Goal: Obtain resource: Download file/media

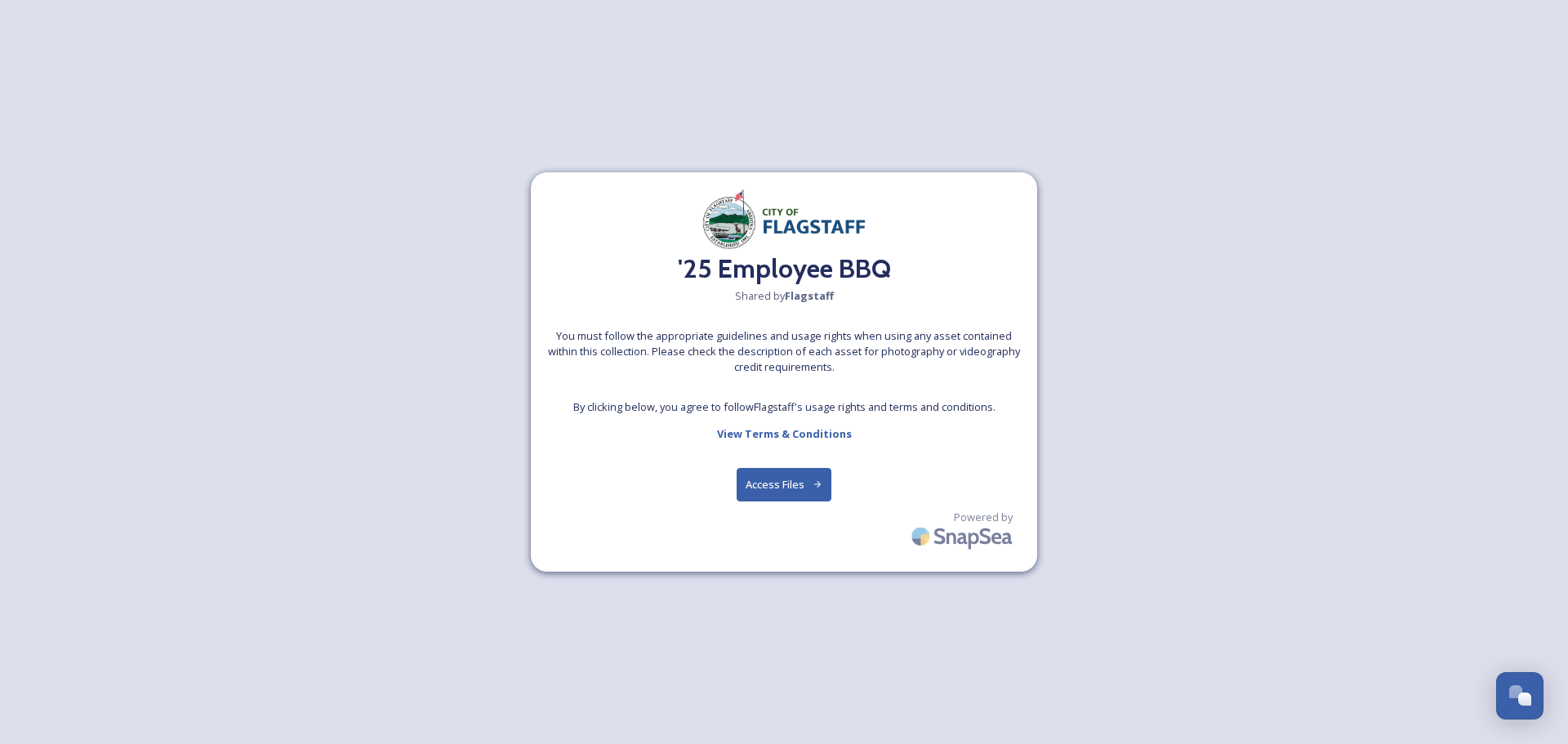
click at [773, 481] on button "Access Files" at bounding box center [785, 485] width 96 height 34
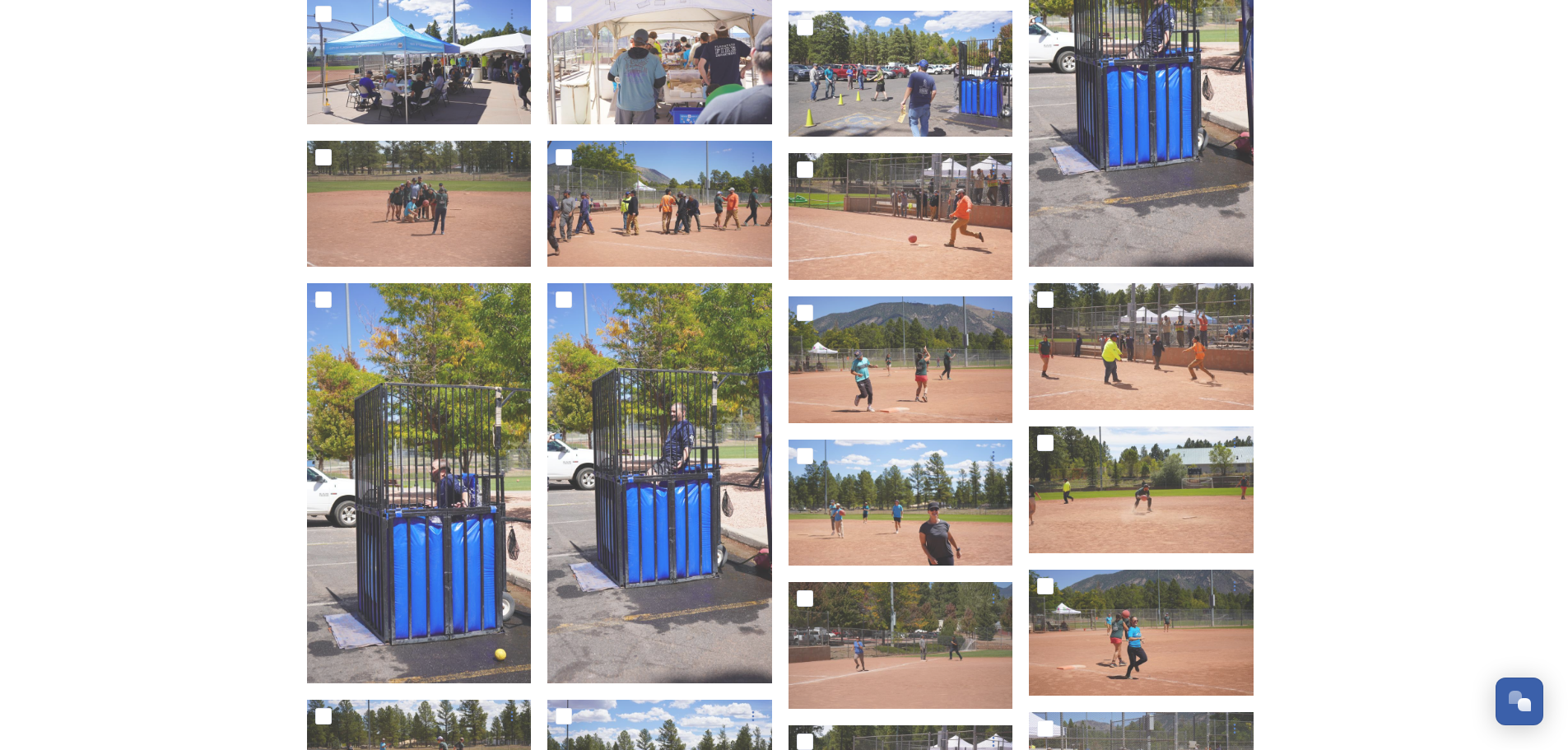
scroll to position [1154, 0]
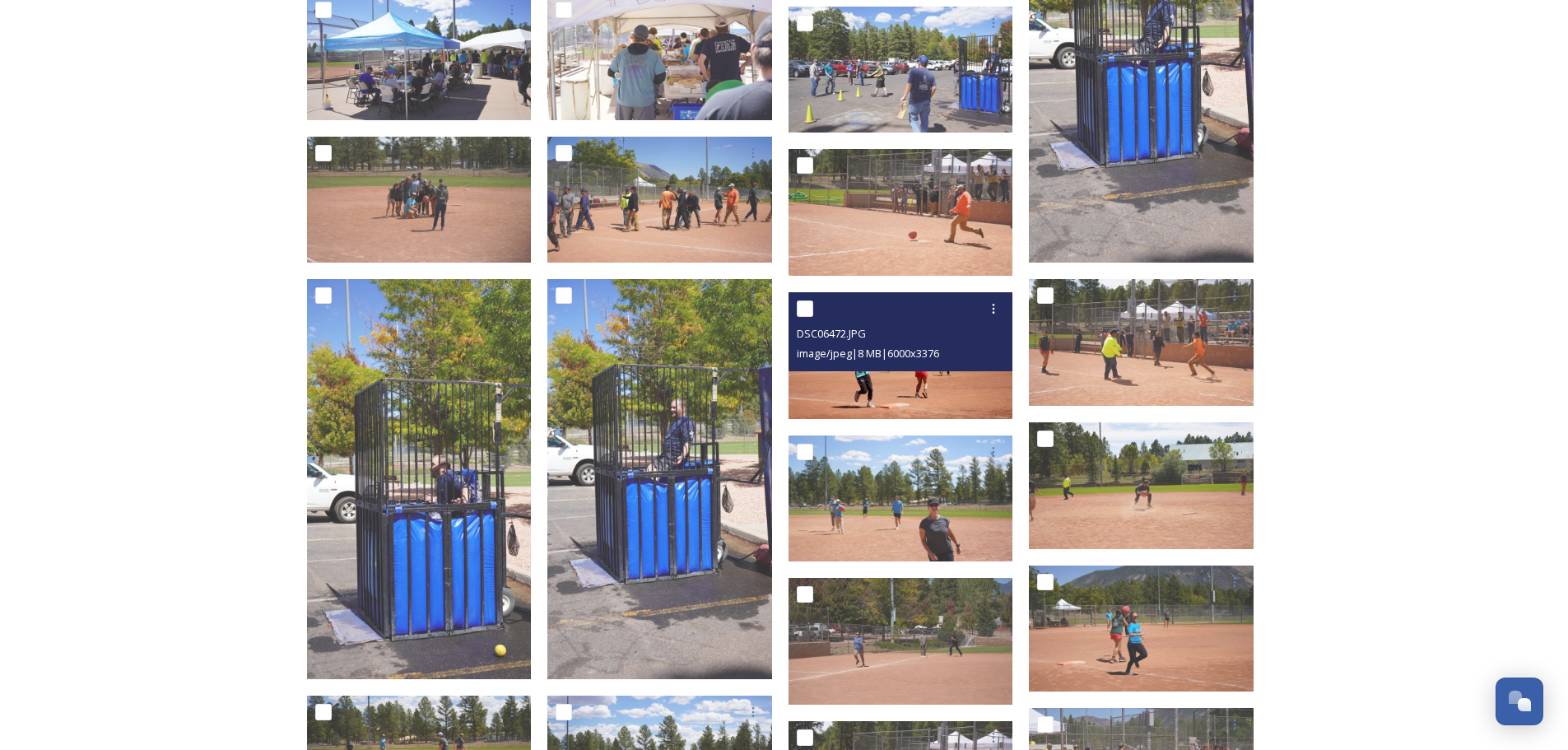
click at [910, 371] on img at bounding box center [901, 356] width 225 height 127
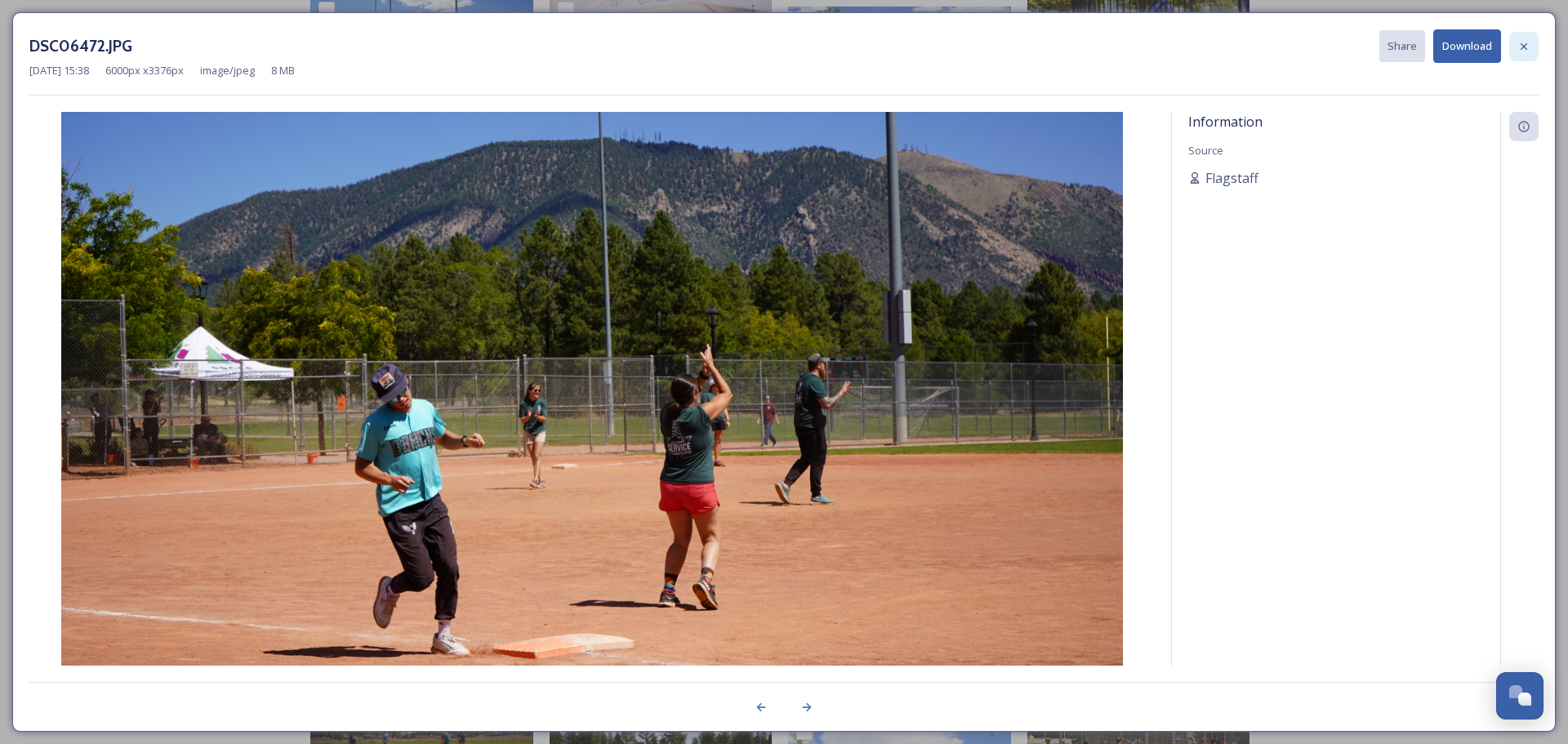
click at [1528, 45] on icon at bounding box center [1524, 47] width 13 height 13
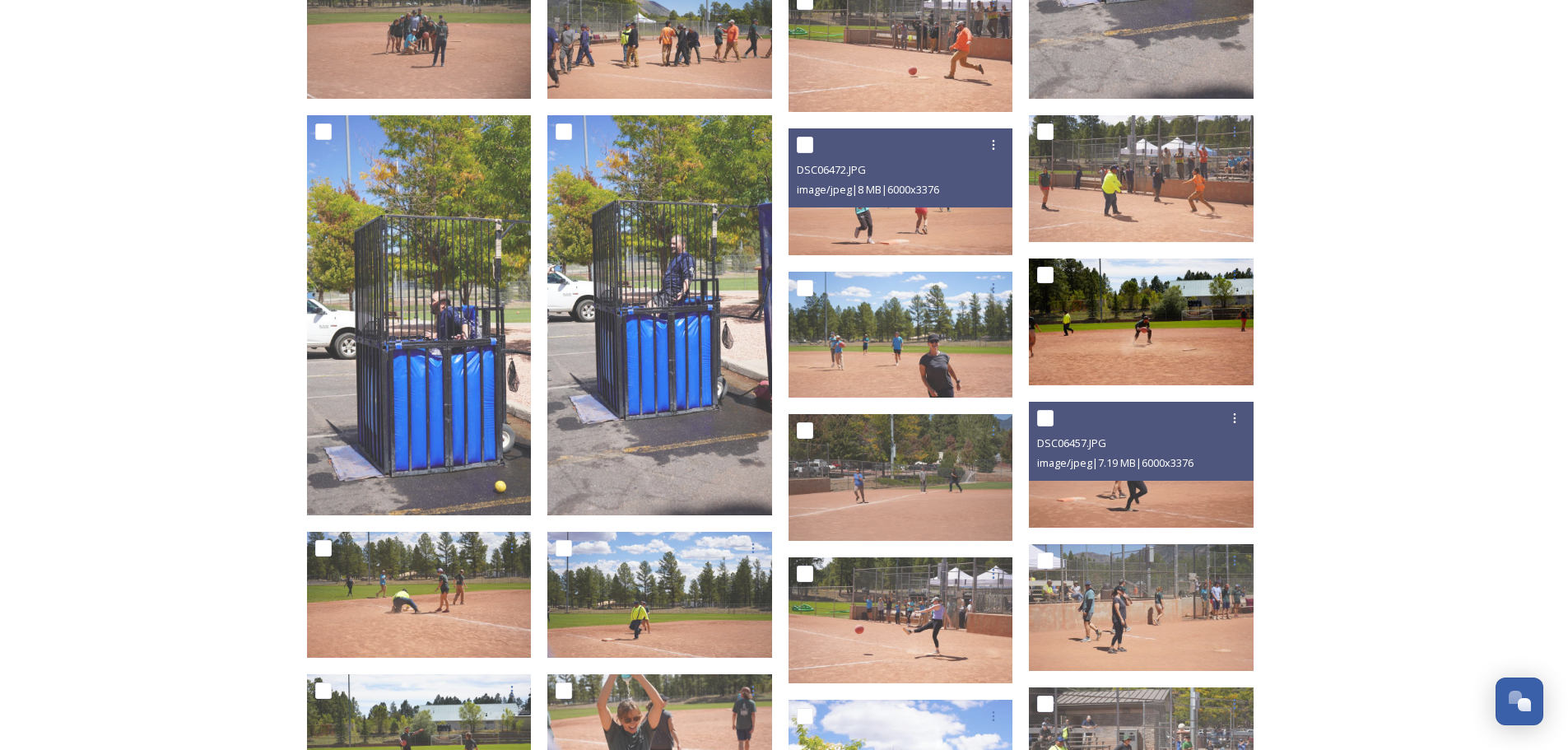
scroll to position [1318, 0]
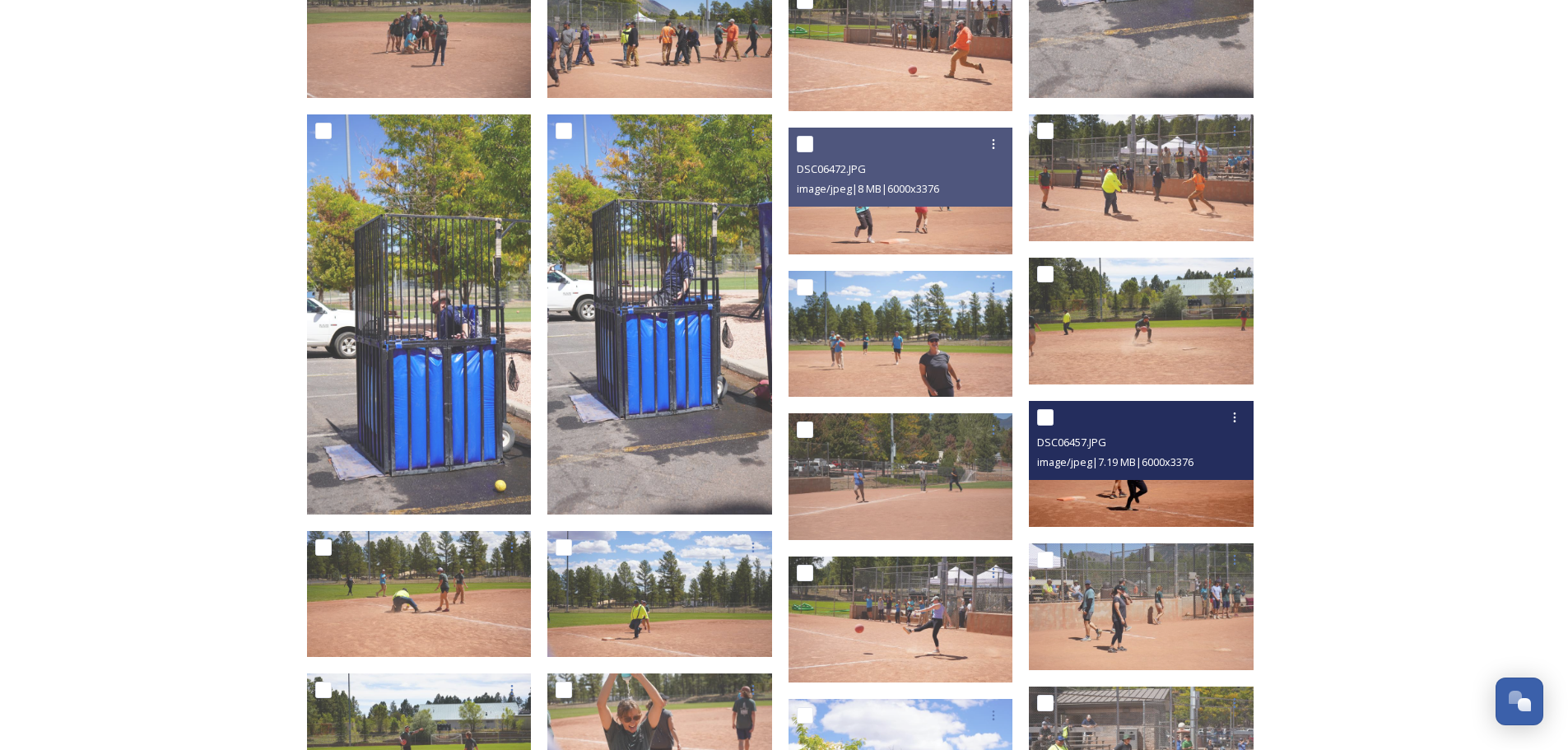
click at [1130, 484] on img at bounding box center [1141, 465] width 225 height 127
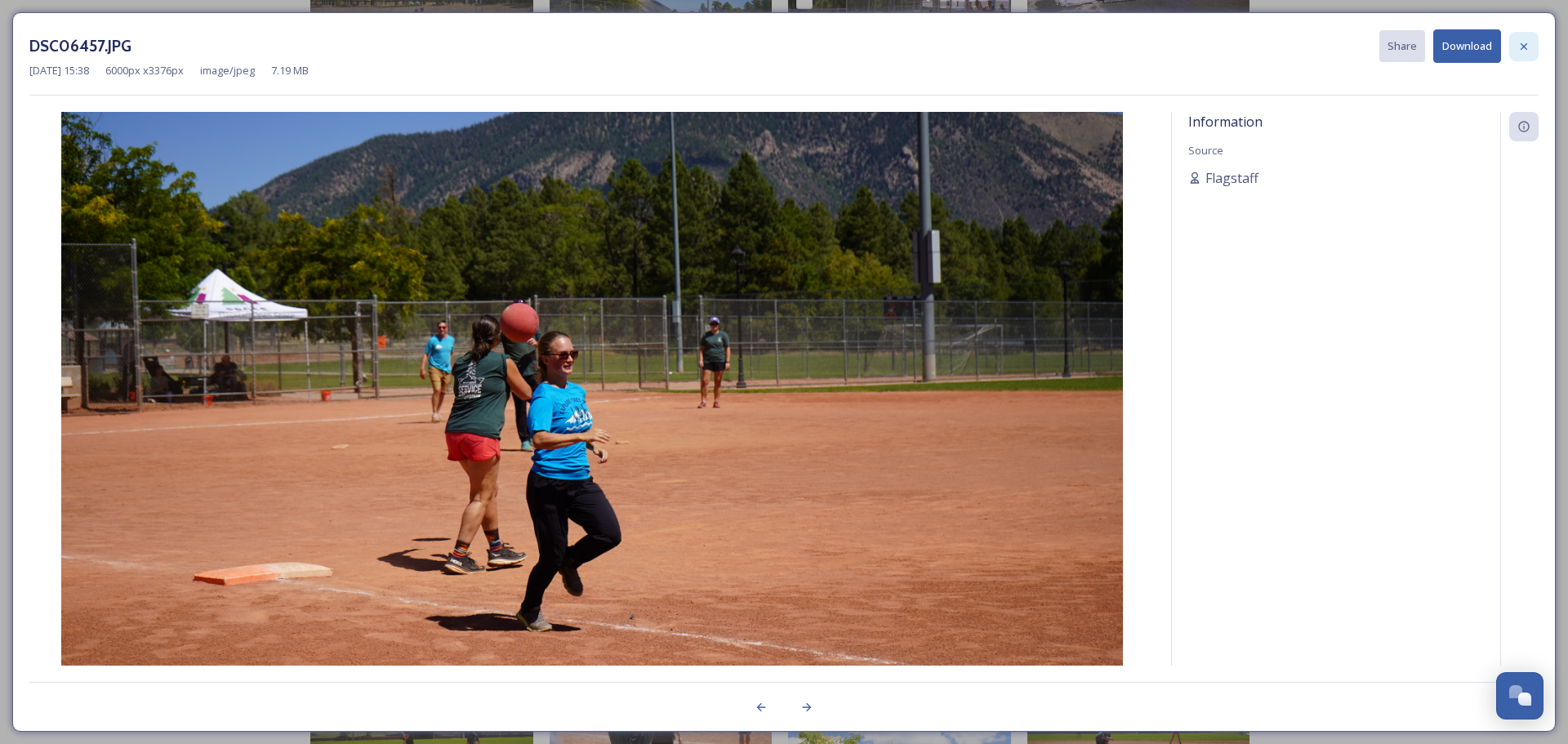
click at [1523, 48] on icon at bounding box center [1524, 45] width 7 height 7
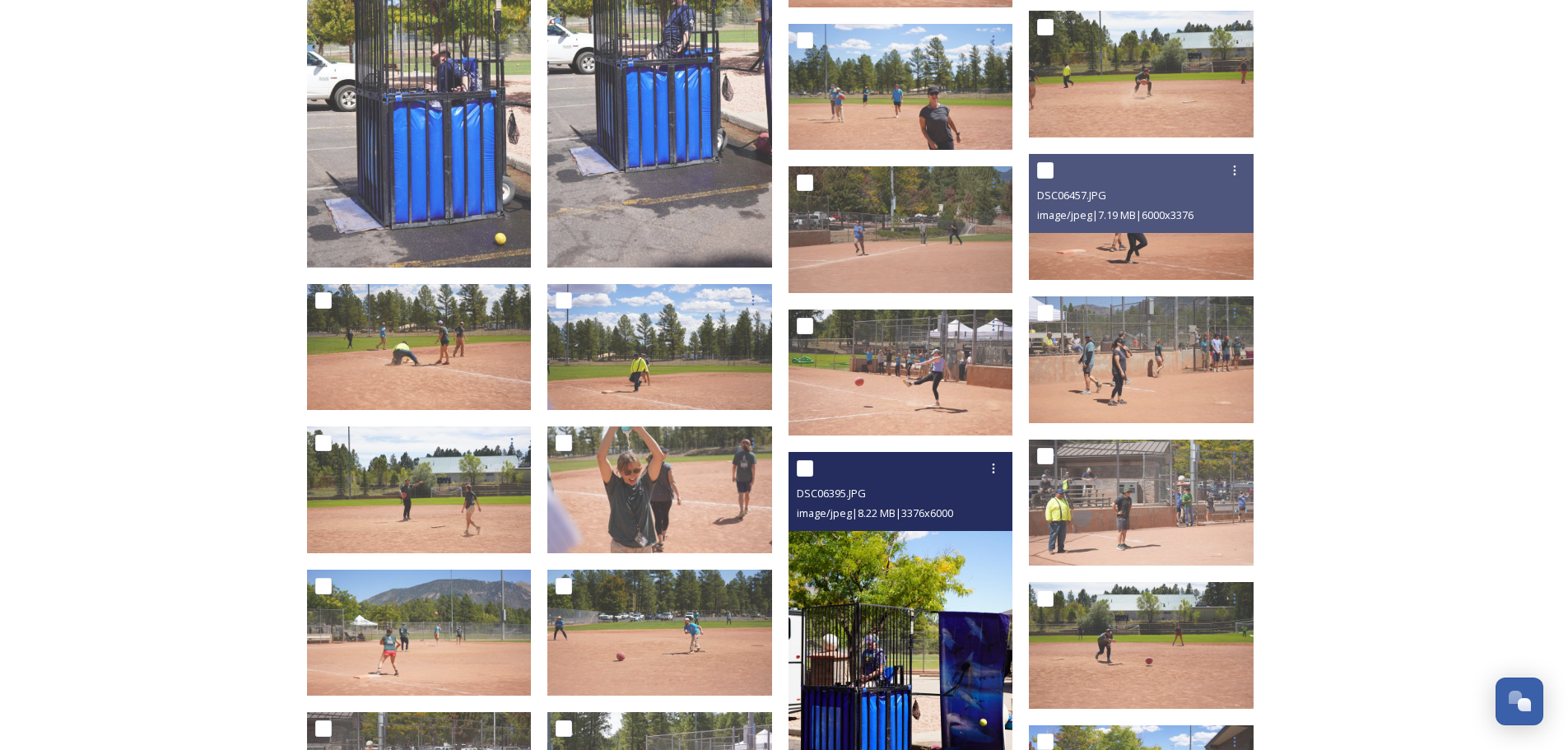
scroll to position [1648, 0]
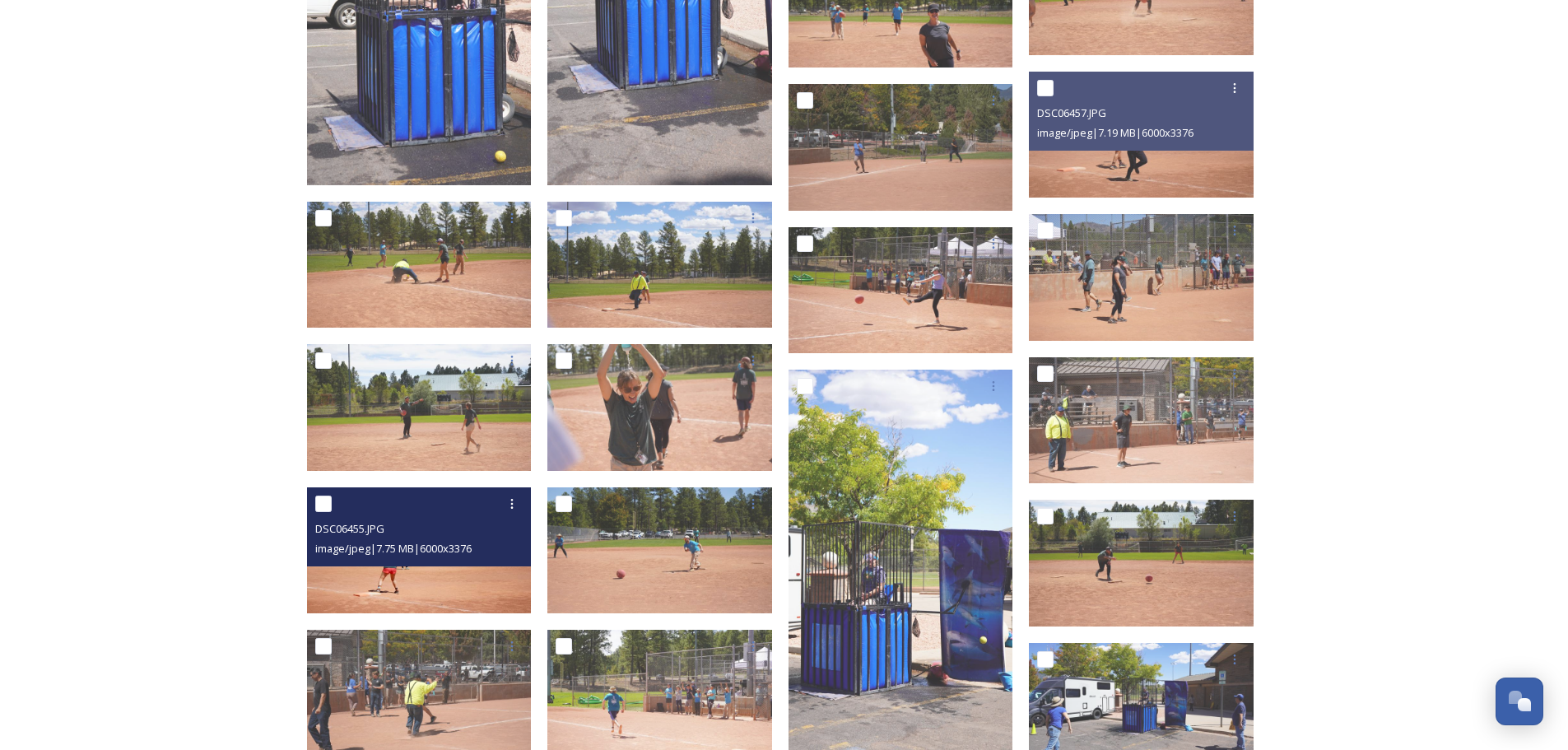
click at [437, 555] on span "image/jpeg | 7.75 MB | 6000 x 3376" at bounding box center [393, 548] width 156 height 14
click at [406, 594] on img at bounding box center [419, 551] width 225 height 127
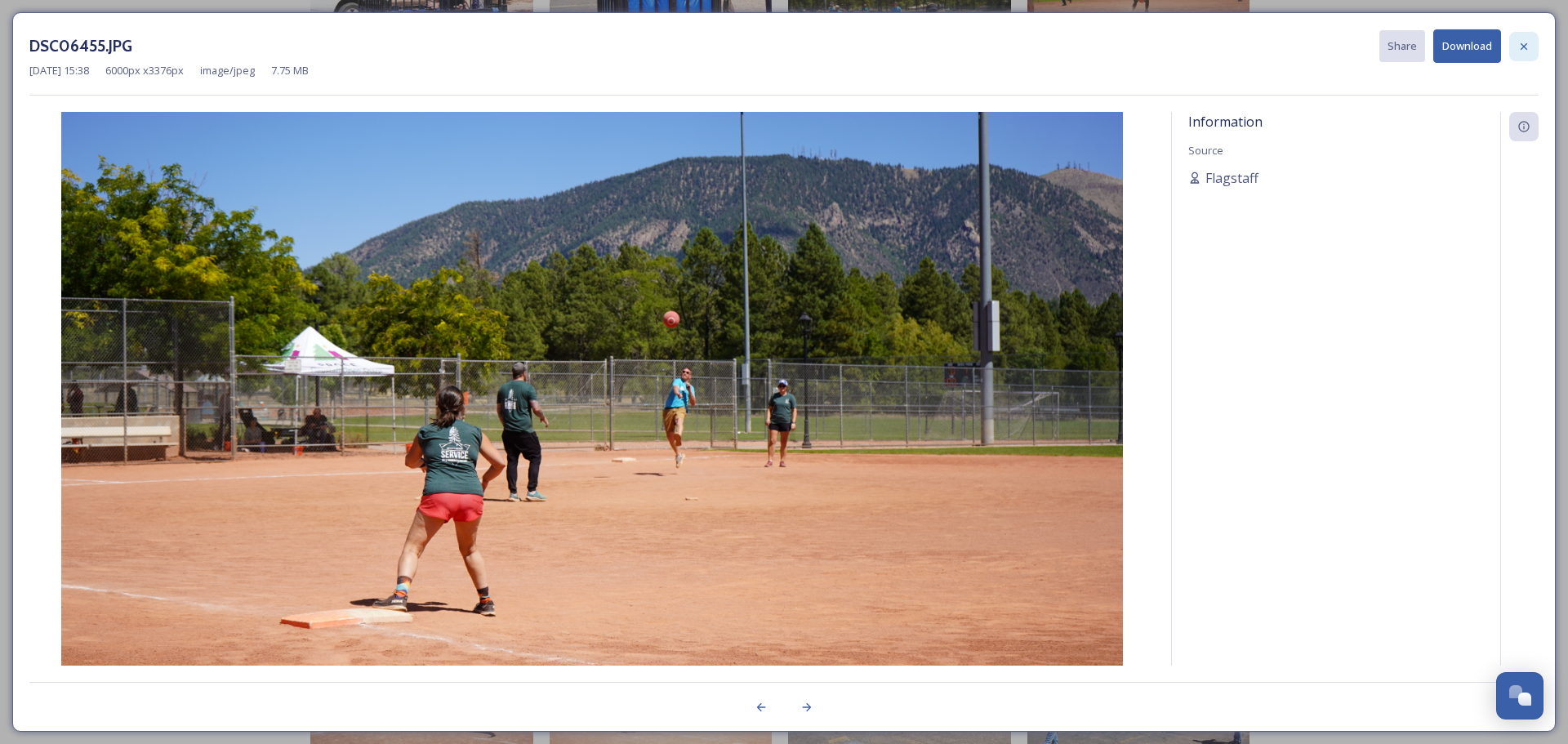
click at [1521, 50] on icon at bounding box center [1524, 47] width 13 height 13
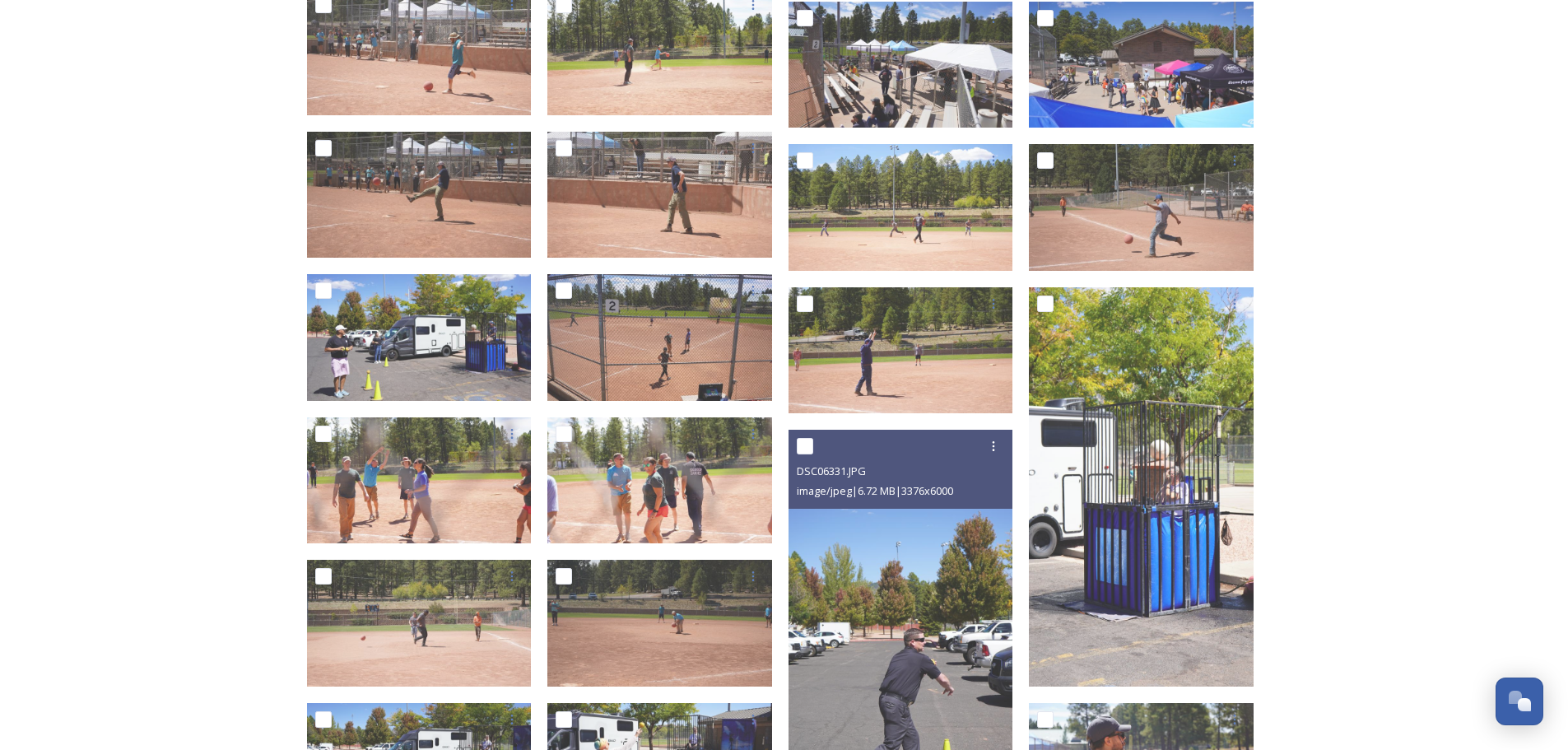
scroll to position [2472, 0]
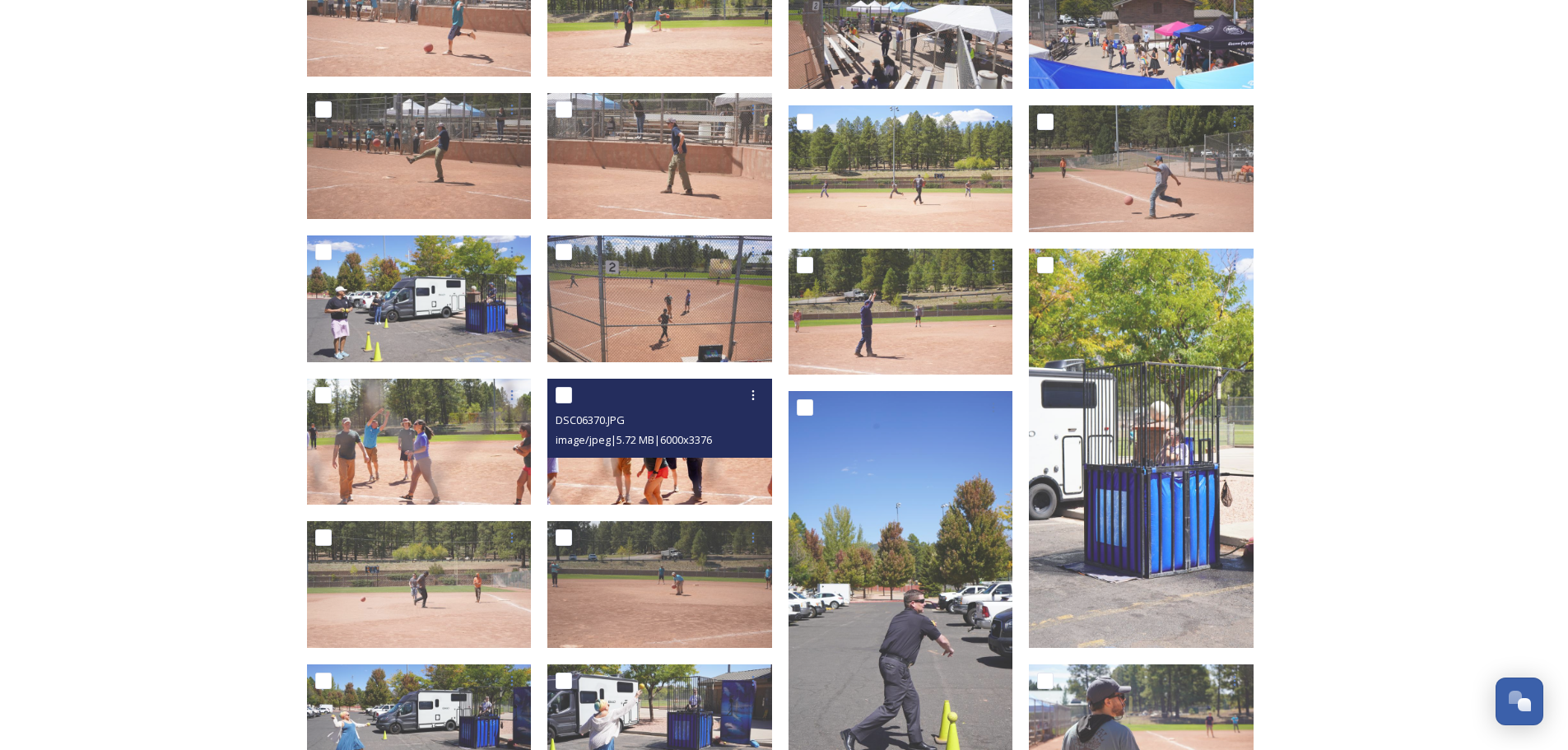
click at [695, 472] on img at bounding box center [660, 443] width 225 height 127
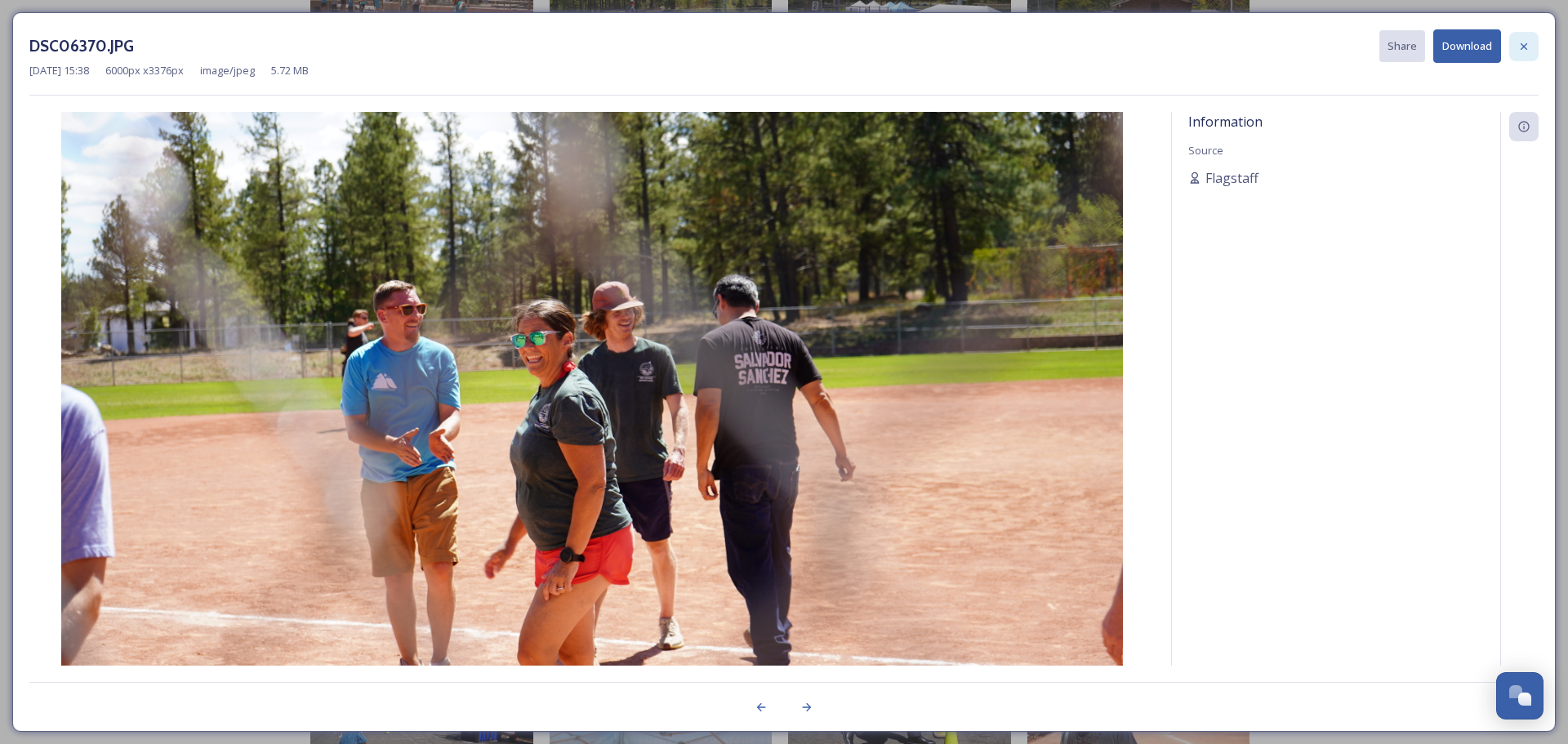
click at [1523, 42] on icon at bounding box center [1524, 47] width 13 height 13
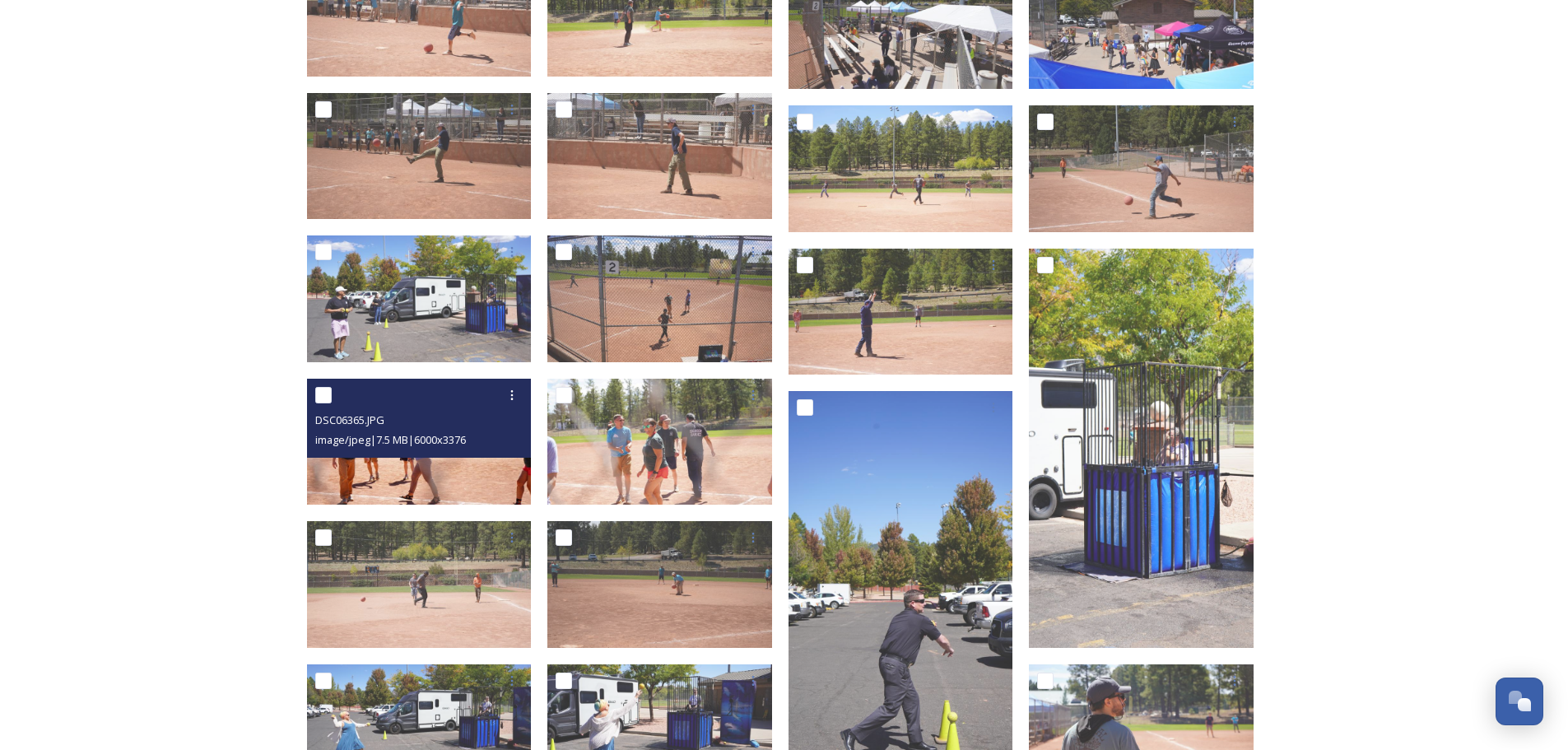
click at [497, 464] on img at bounding box center [419, 443] width 225 height 127
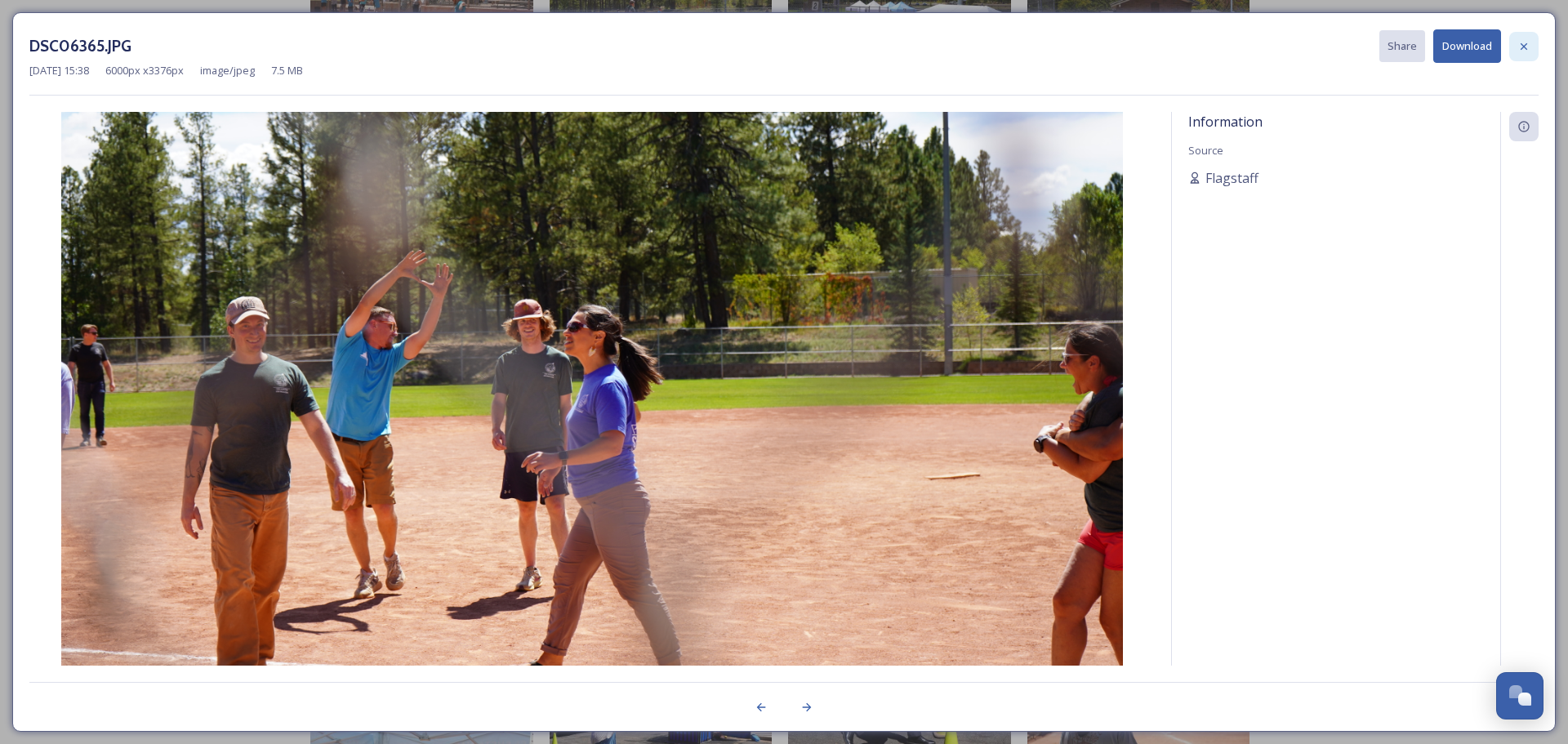
click at [1524, 43] on icon at bounding box center [1524, 47] width 13 height 13
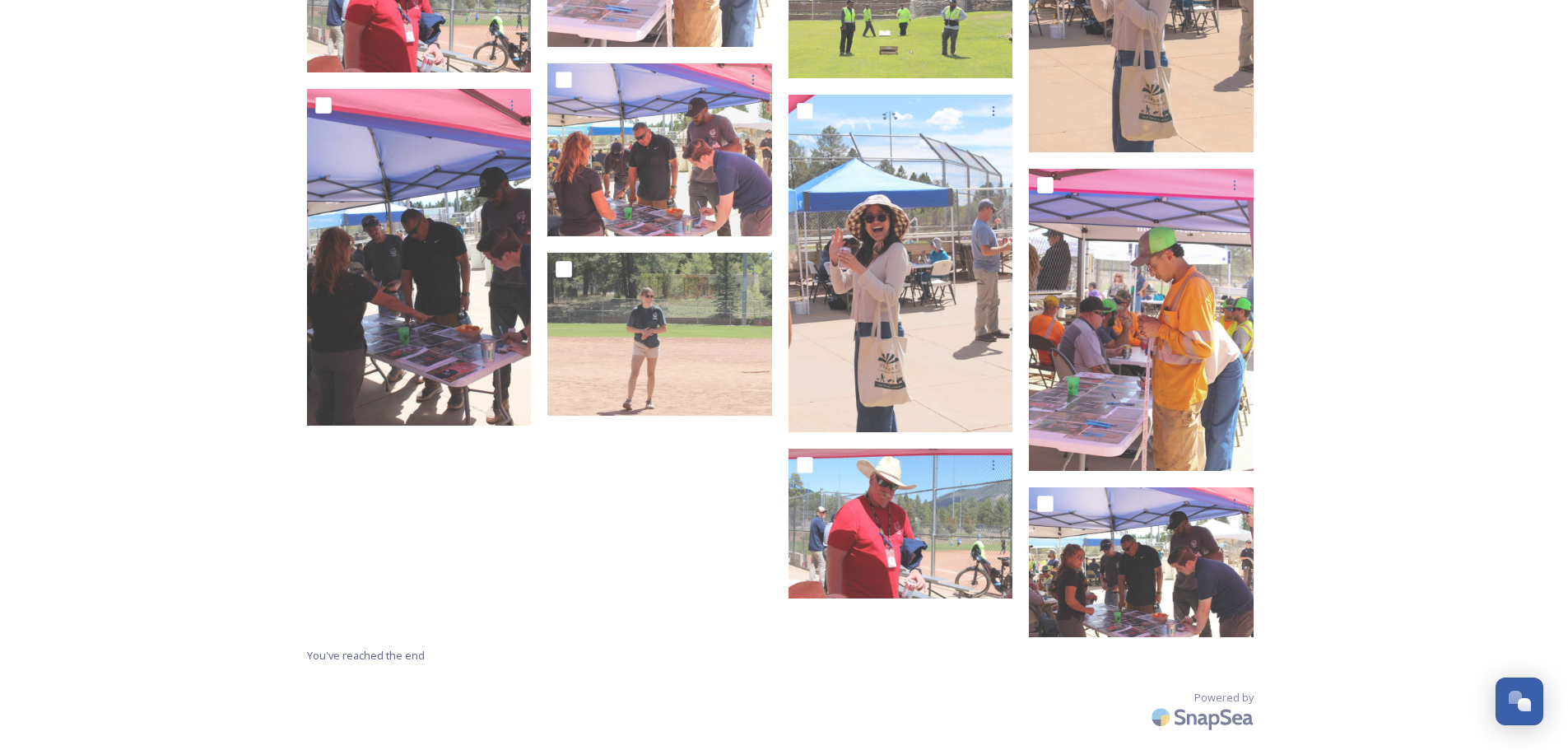
scroll to position [8571, 0]
